Goal: Task Accomplishment & Management: Manage account settings

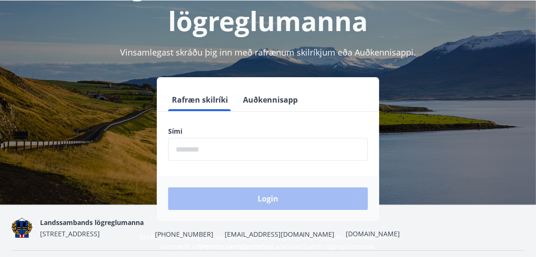
scroll to position [91, 0]
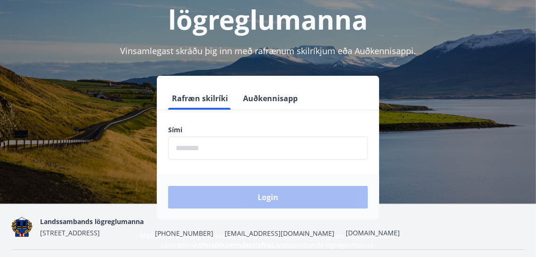
click at [262, 151] on input "phone" at bounding box center [268, 148] width 200 height 23
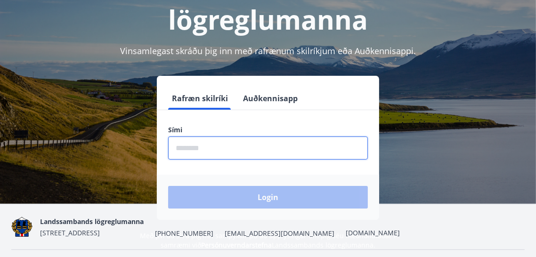
type input "********"
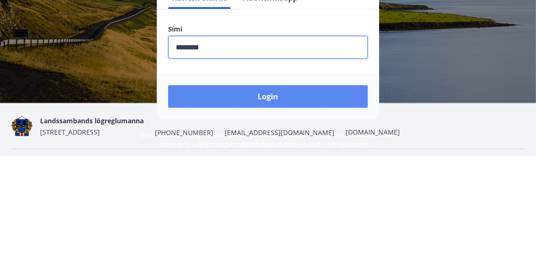
click at [278, 196] on button "Login" at bounding box center [268, 197] width 200 height 23
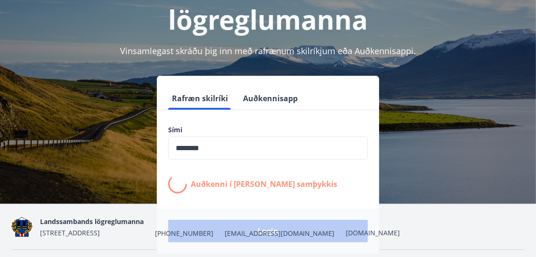
scroll to position [135, 0]
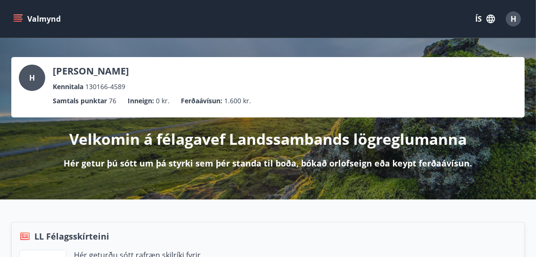
click at [29, 16] on button "Valmynd" at bounding box center [37, 18] width 53 height 17
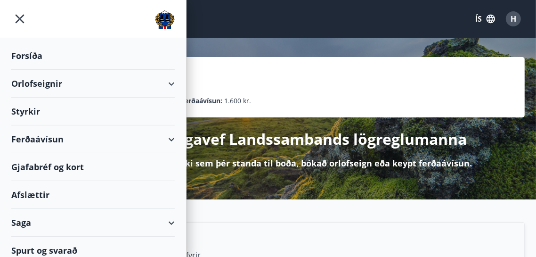
click at [176, 79] on icon at bounding box center [171, 83] width 11 height 11
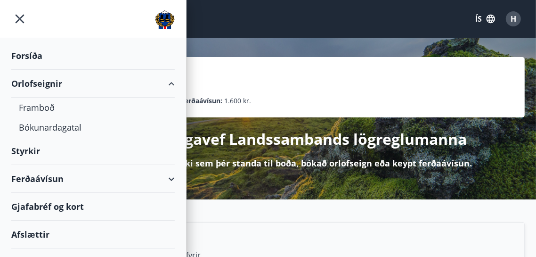
click at [163, 89] on div "Orlofseignir" at bounding box center [92, 84] width 163 height 28
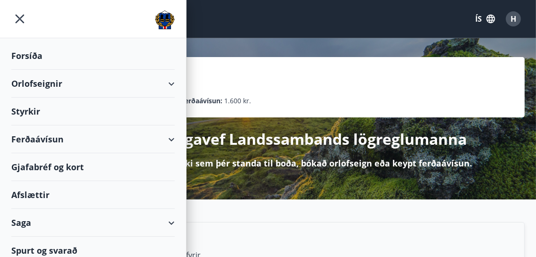
click at [170, 82] on div "Orlofseignir" at bounding box center [92, 84] width 163 height 28
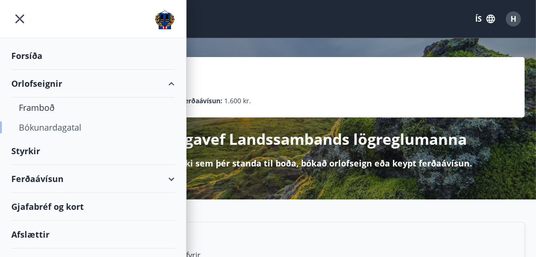
click at [74, 127] on div "Bókunardagatal" at bounding box center [93, 127] width 148 height 20
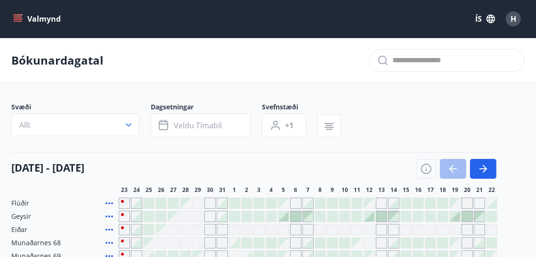
click at [517, 21] on div "H" at bounding box center [513, 18] width 15 height 15
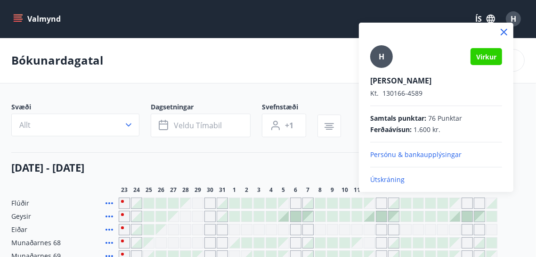
click at [390, 178] on p "Útskráning" at bounding box center [436, 179] width 132 height 9
